Goal: Transaction & Acquisition: Purchase product/service

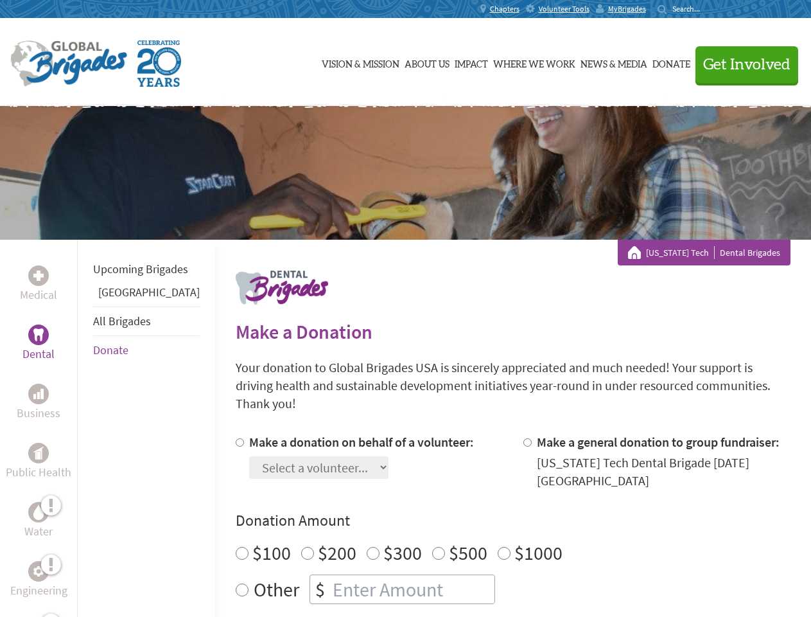
click at [709, 9] on div "Search for:" at bounding box center [683, 9] width 51 height 10
click at [741, 64] on span "Get Involved" at bounding box center [746, 64] width 87 height 15
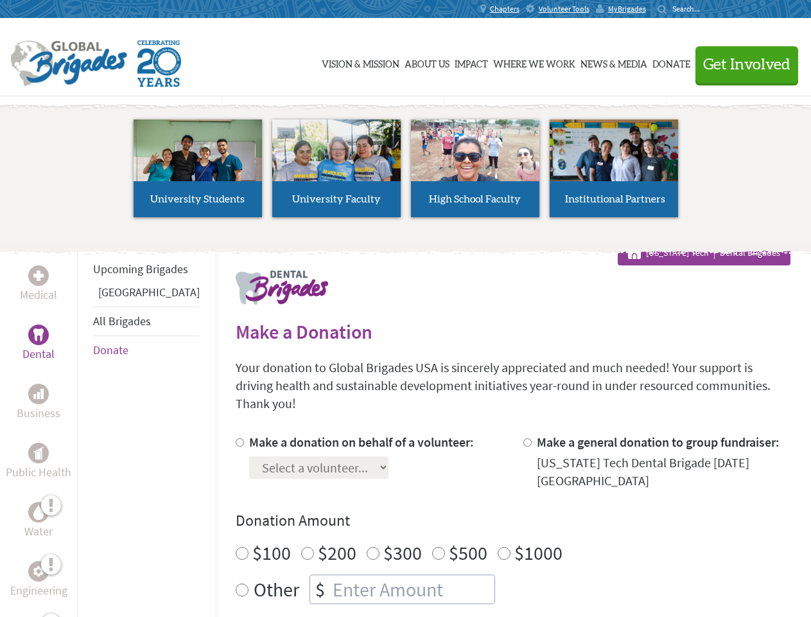
click at [406, 173] on li "High School Faculty" at bounding box center [475, 168] width 139 height 118
click at [85, 428] on div "Upcoming Brigades Panama All Brigades Donate" at bounding box center [146, 548] width 138 height 617
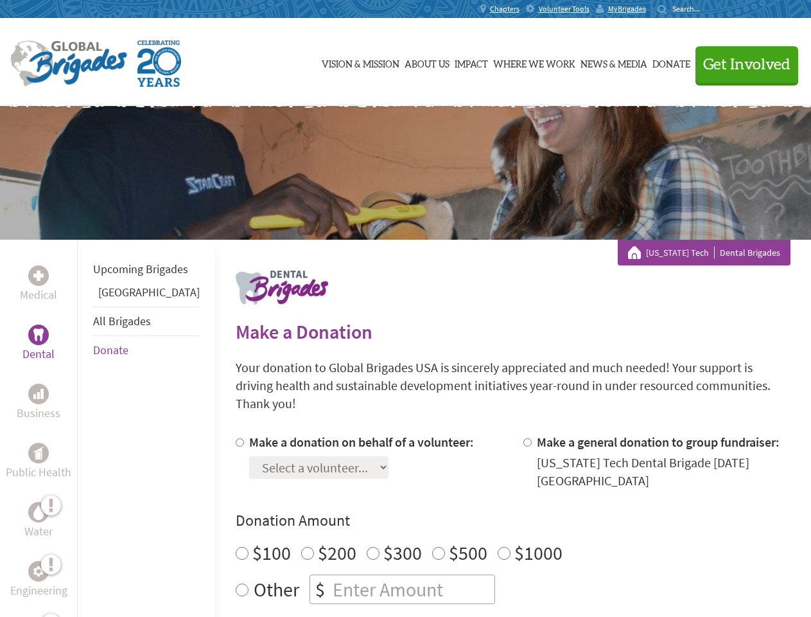
click at [515, 540] on label "$1000" at bounding box center [539, 552] width 48 height 24
click at [498, 547] on input "$1000" at bounding box center [504, 553] width 13 height 13
radio input "true"
click at [236, 438] on input "Make a donation on behalf of a volunteer:" at bounding box center [240, 442] width 8 height 8
radio input "true"
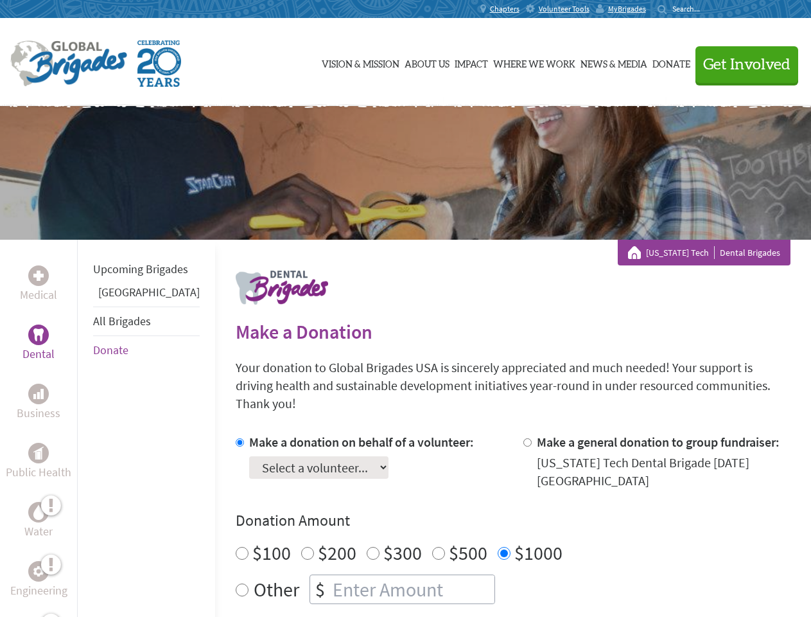
click at [524, 438] on input "Make a general donation to group fundraiser:" at bounding box center [528, 442] width 8 height 8
radio input "true"
